Goal: Task Accomplishment & Management: Complete application form

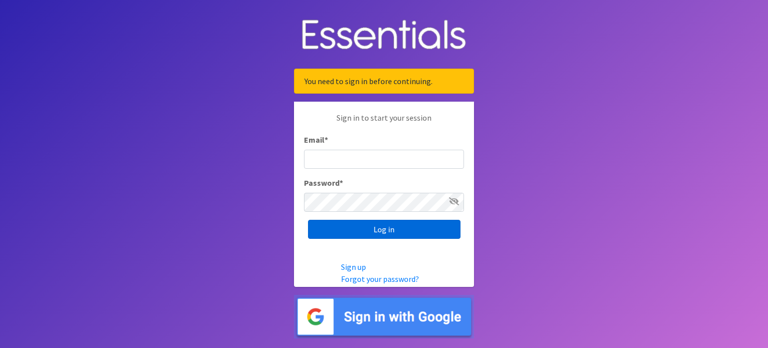
type input "[EMAIL_ADDRESS][PERSON_NAME][DOMAIN_NAME]"
click at [340, 224] on input "Log in" at bounding box center [384, 229] width 153 height 19
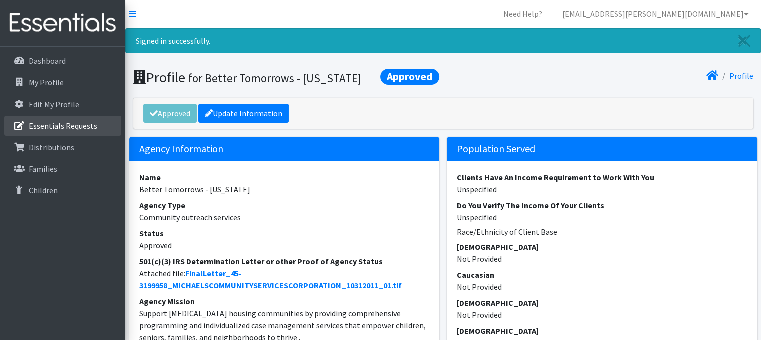
click at [78, 127] on p "Essentials Requests" at bounding box center [63, 126] width 69 height 10
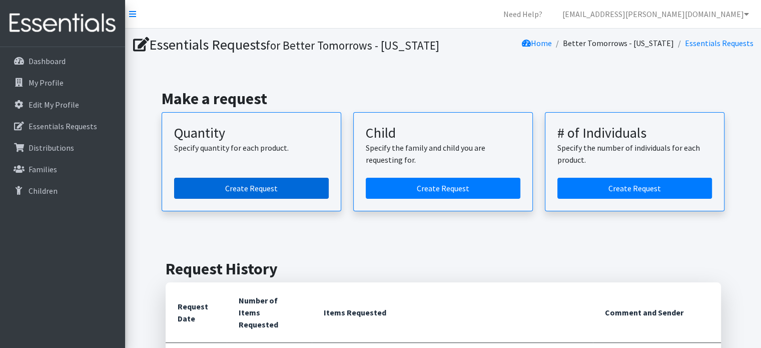
click at [290, 184] on link "Create Request" at bounding box center [251, 188] width 155 height 21
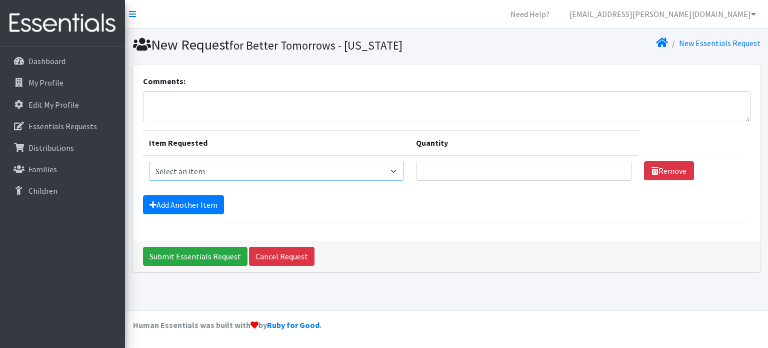
click at [320, 170] on select "Select an item Kids (Newborn) Kids (Preemie)** Limited Kids (Size 1) Kids (Size…" at bounding box center [277, 171] width 256 height 19
select select "1824"
click at [149, 162] on select "Select an item Kids (Newborn) Kids (Preemie)** Limited Kids (Size 1) Kids (Size…" at bounding box center [277, 171] width 256 height 19
click at [617, 165] on input "1" at bounding box center [524, 171] width 216 height 19
click at [617, 165] on input "2" at bounding box center [524, 171] width 216 height 19
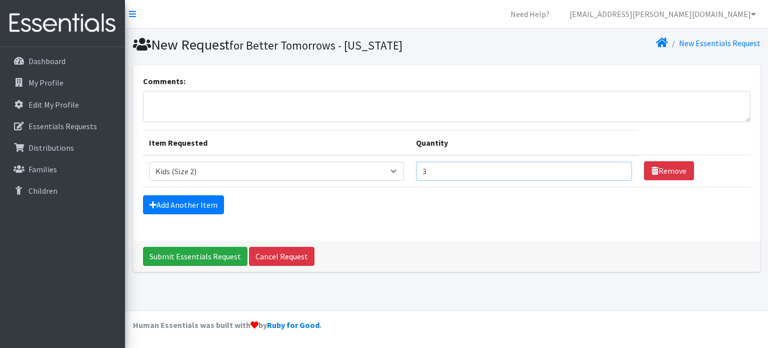
click at [617, 165] on input "3" at bounding box center [524, 171] width 216 height 19
type input "4"
click at [617, 165] on input "4" at bounding box center [524, 171] width 216 height 19
click at [210, 206] on link "Add Another Item" at bounding box center [183, 204] width 81 height 19
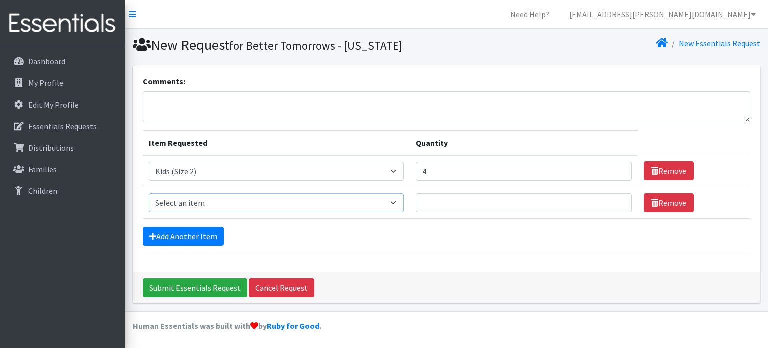
click at [398, 202] on select "Select an item Kids (Newborn) Kids (Preemie)** Limited Kids (Size 1) Kids (Size…" at bounding box center [277, 202] width 256 height 19
select select "1825"
click at [149, 193] on select "Select an item Kids (Newborn) Kids (Preemie)** Limited Kids (Size 1) Kids (Size…" at bounding box center [277, 202] width 256 height 19
click at [616, 198] on input "1" at bounding box center [524, 202] width 216 height 19
click at [616, 198] on input "2" at bounding box center [524, 202] width 216 height 19
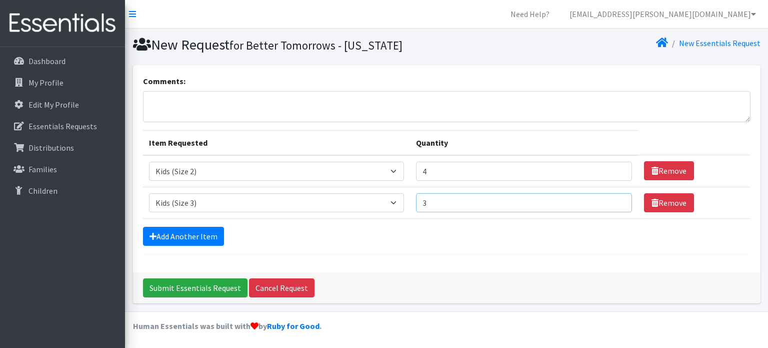
click at [616, 198] on input "3" at bounding box center [524, 202] width 216 height 19
click at [616, 198] on input "4" at bounding box center [524, 202] width 216 height 19
click at [618, 201] on input "5" at bounding box center [524, 202] width 216 height 19
type input "6"
click at [618, 201] on input "6" at bounding box center [524, 202] width 216 height 19
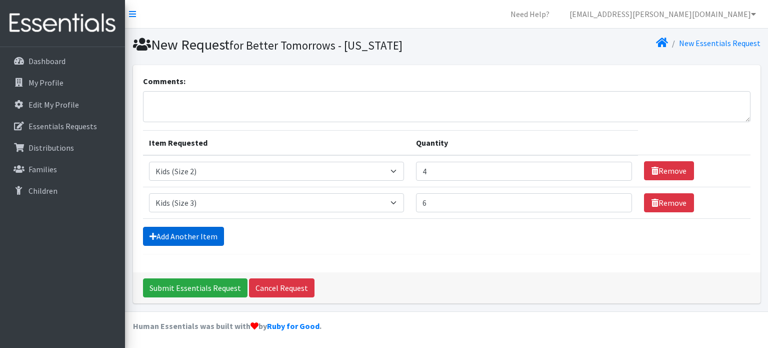
click at [217, 240] on link "Add Another Item" at bounding box center [183, 236] width 81 height 19
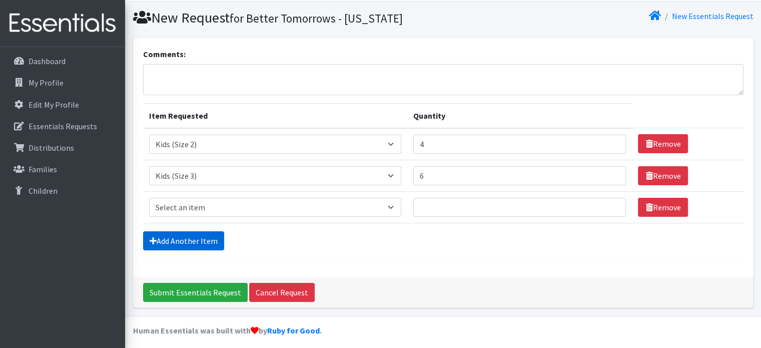
scroll to position [31, 0]
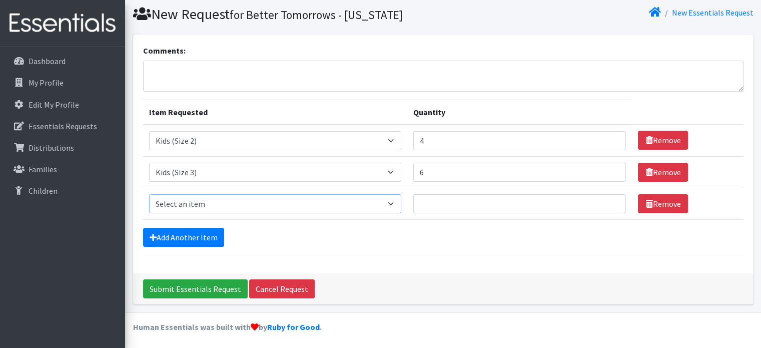
click at [266, 201] on select "Select an item Kids (Newborn) Kids (Preemie)** Limited Kids (Size 1) Kids (Size…" at bounding box center [275, 203] width 252 height 19
select select "1828"
click at [149, 194] on select "Select an item Kids (Newborn) Kids (Preemie)** Limited Kids (Size 1) Kids (Size…" at bounding box center [275, 203] width 252 height 19
click at [608, 200] on input "1" at bounding box center [519, 203] width 213 height 19
click at [608, 200] on input "2" at bounding box center [519, 203] width 213 height 19
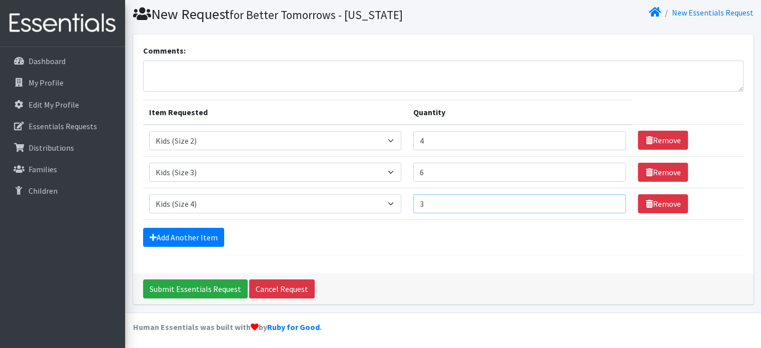
click at [608, 200] on input "3" at bounding box center [519, 203] width 213 height 19
click at [608, 200] on input "4" at bounding box center [519, 203] width 213 height 19
click at [608, 200] on input "5" at bounding box center [519, 203] width 213 height 19
type input "6"
click at [608, 200] on input "6" at bounding box center [519, 203] width 213 height 19
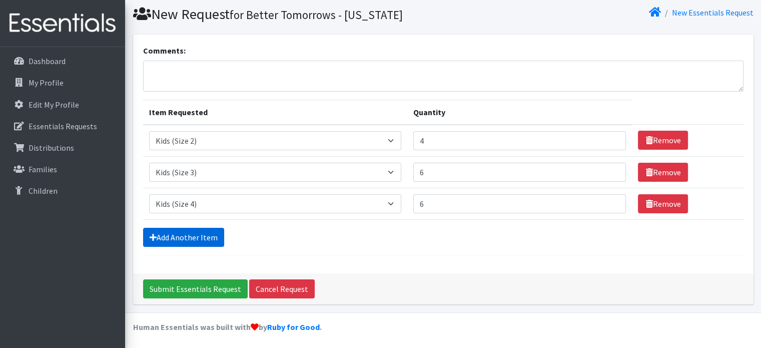
click at [218, 238] on link "Add Another Item" at bounding box center [183, 237] width 81 height 19
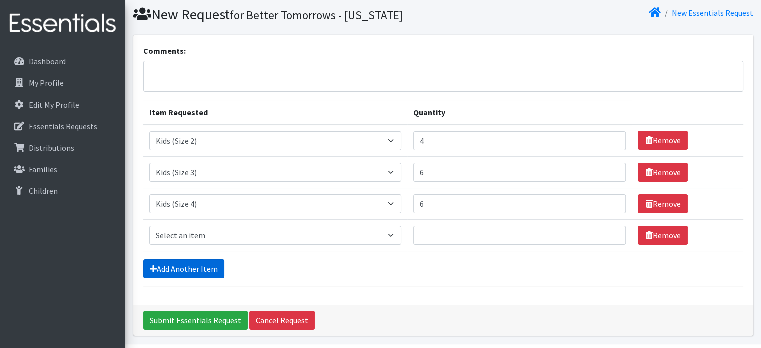
scroll to position [62, 0]
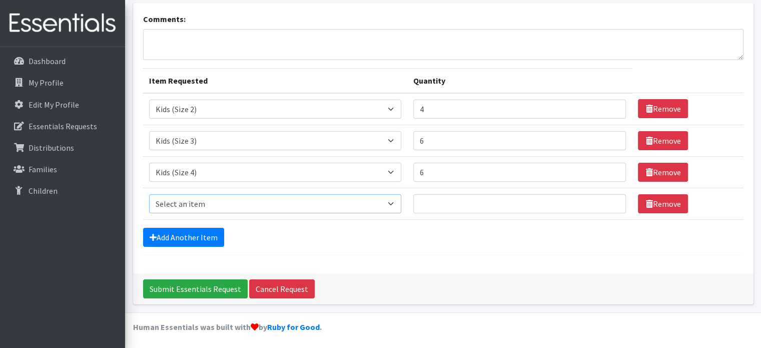
click at [320, 207] on select "Select an item Kids (Newborn) Kids (Preemie)** Limited Kids (Size 1) Kids (Size…" at bounding box center [275, 203] width 252 height 19
select select "1832"
click at [149, 194] on select "Select an item Kids (Newborn) Kids (Preemie)** Limited Kids (Size 1) Kids (Size…" at bounding box center [275, 203] width 252 height 19
click at [608, 198] on input "1" at bounding box center [519, 203] width 213 height 19
click at [608, 198] on input "2" at bounding box center [519, 203] width 213 height 19
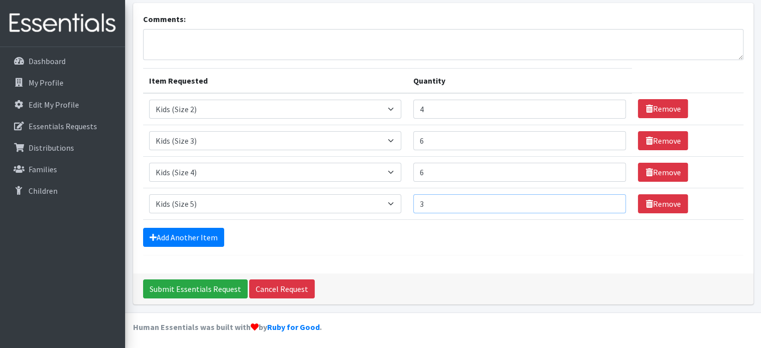
click at [608, 198] on input "3" at bounding box center [519, 203] width 213 height 19
click at [608, 198] on input "4" at bounding box center [519, 203] width 213 height 19
click at [608, 198] on input "5" at bounding box center [519, 203] width 213 height 19
type input "6"
click at [608, 198] on input "6" at bounding box center [519, 203] width 213 height 19
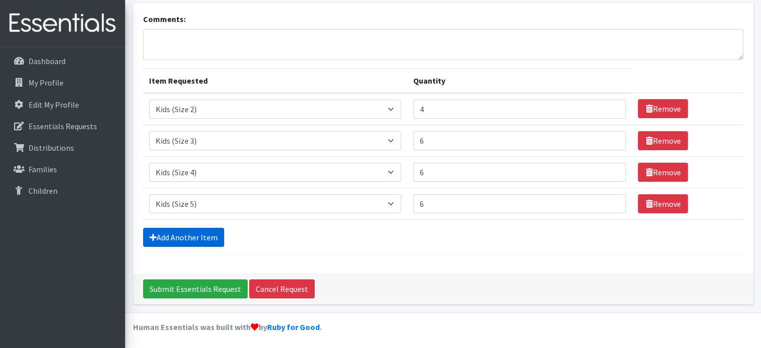
click at [204, 236] on link "Add Another Item" at bounding box center [183, 237] width 81 height 19
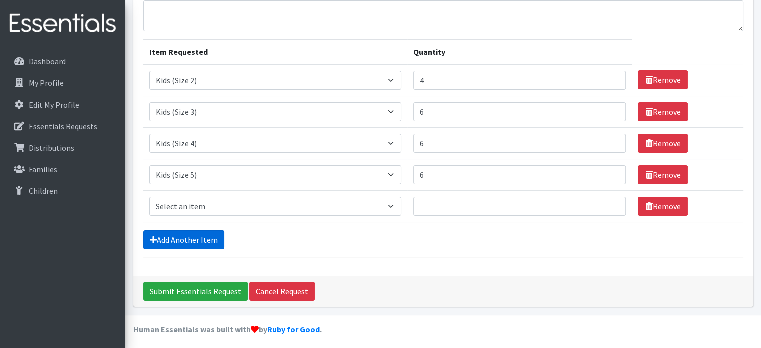
scroll to position [94, 0]
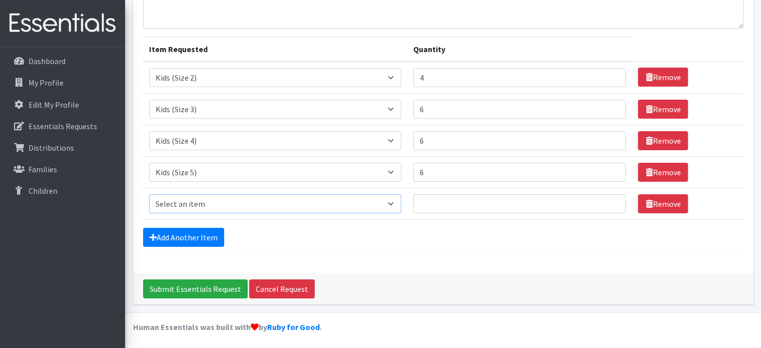
click at [371, 204] on select "Select an item Kids (Newborn) Kids (Preemie)** Limited Kids (Size 1) Kids (Size…" at bounding box center [275, 203] width 252 height 19
select select "1834"
click at [149, 194] on select "Select an item Kids (Newborn) Kids (Preemie)** Limited Kids (Size 1) Kids (Size…" at bounding box center [275, 203] width 252 height 19
click at [611, 201] on input "1" at bounding box center [519, 203] width 213 height 19
click at [611, 201] on input "2" at bounding box center [519, 203] width 213 height 19
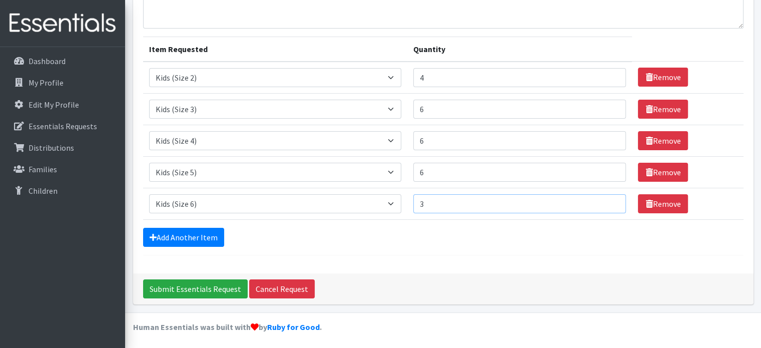
click at [611, 201] on input "3" at bounding box center [519, 203] width 213 height 19
click at [611, 201] on input "4" at bounding box center [519, 203] width 213 height 19
click at [611, 201] on input "5" at bounding box center [519, 203] width 213 height 19
type input "6"
click at [611, 201] on input "6" at bounding box center [519, 203] width 213 height 19
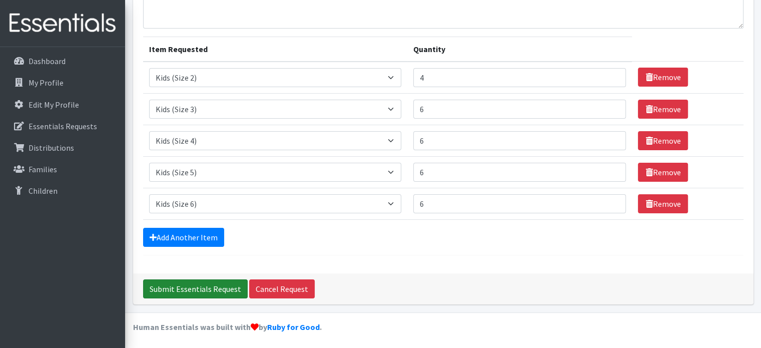
click at [167, 287] on input "Submit Essentials Request" at bounding box center [195, 288] width 105 height 19
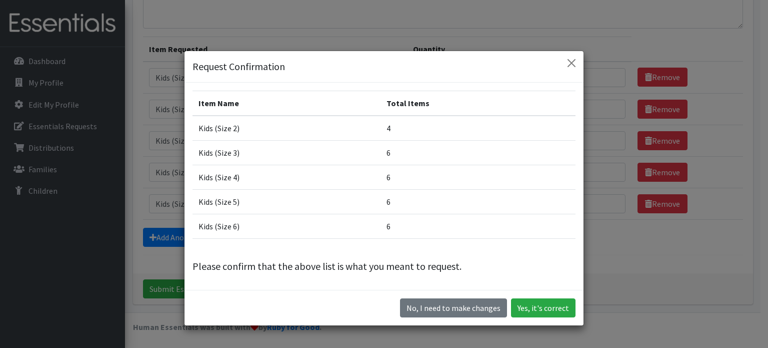
click at [547, 318] on div "No, I need to make changes Yes, it's correct" at bounding box center [384, 308] width 399 height 36
click at [545, 312] on button "Yes, it's correct" at bounding box center [543, 307] width 65 height 19
